Goal: Task Accomplishment & Management: Use online tool/utility

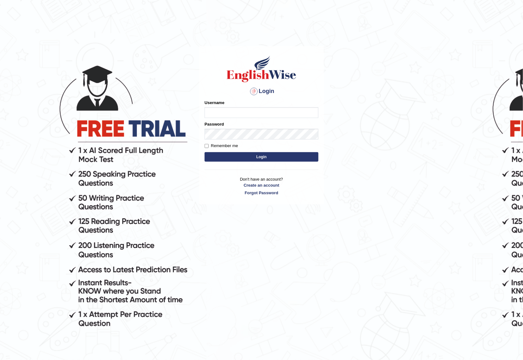
click at [265, 116] on input "Username" at bounding box center [261, 112] width 114 height 11
type input "pelinbaki"
click at [235, 143] on label "Remember me" at bounding box center [220, 146] width 33 height 6
click at [209, 144] on input "Remember me" at bounding box center [206, 146] width 4 height 4
checkbox input "true"
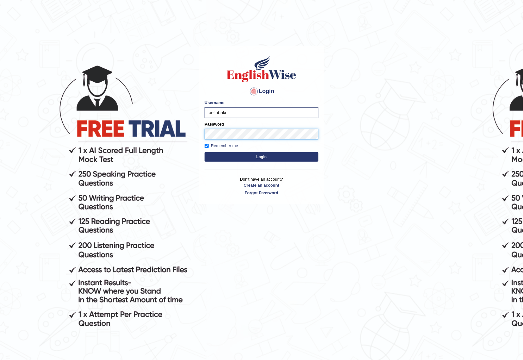
click at [204, 152] on button "Login" at bounding box center [261, 156] width 114 height 9
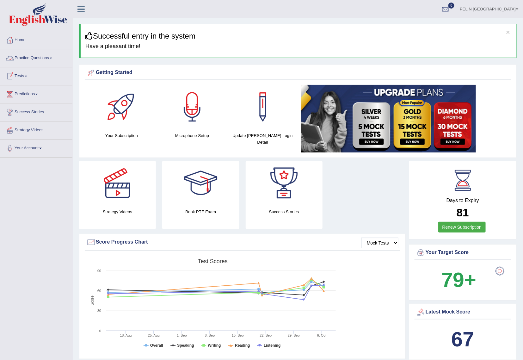
drag, startPoint x: 27, startPoint y: 74, endPoint x: 26, endPoint y: 85, distance: 11.1
click at [27, 74] on link "Tests" at bounding box center [36, 75] width 72 height 16
click at [28, 102] on link "Take Mock Test" at bounding box center [41, 101] width 59 height 11
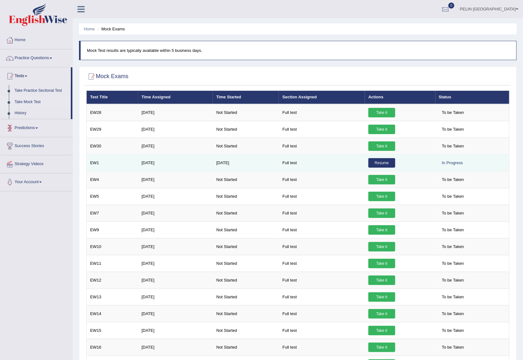
click at [382, 162] on link "Resume" at bounding box center [381, 162] width 27 height 9
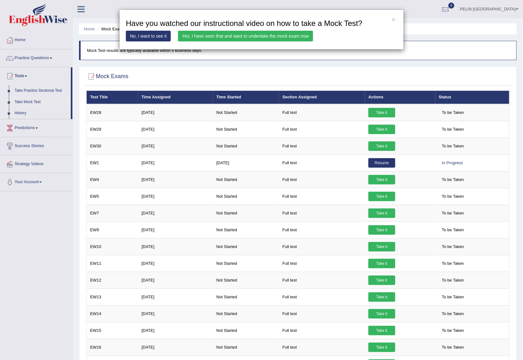
click at [276, 33] on link "Yes, I have seen that and want to undertake the mock exam now" at bounding box center [245, 36] width 135 height 11
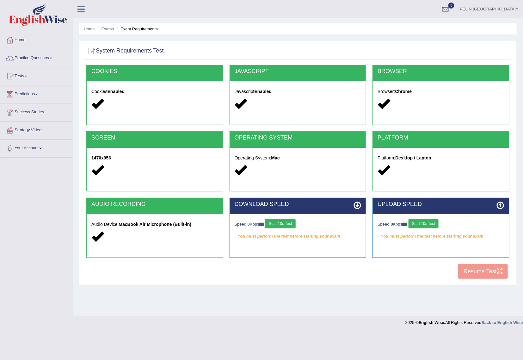
click at [289, 223] on button "Start 10s Test" at bounding box center [280, 223] width 30 height 9
drag, startPoint x: 434, startPoint y: 225, endPoint x: 441, endPoint y: 233, distance: 9.9
click at [434, 225] on button "Start 10s Test" at bounding box center [423, 223] width 30 height 9
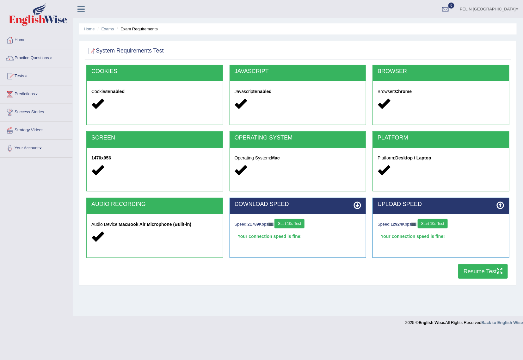
click at [479, 271] on button "Resume Test" at bounding box center [483, 271] width 50 height 15
